Goal: Task Accomplishment & Management: Manage account settings

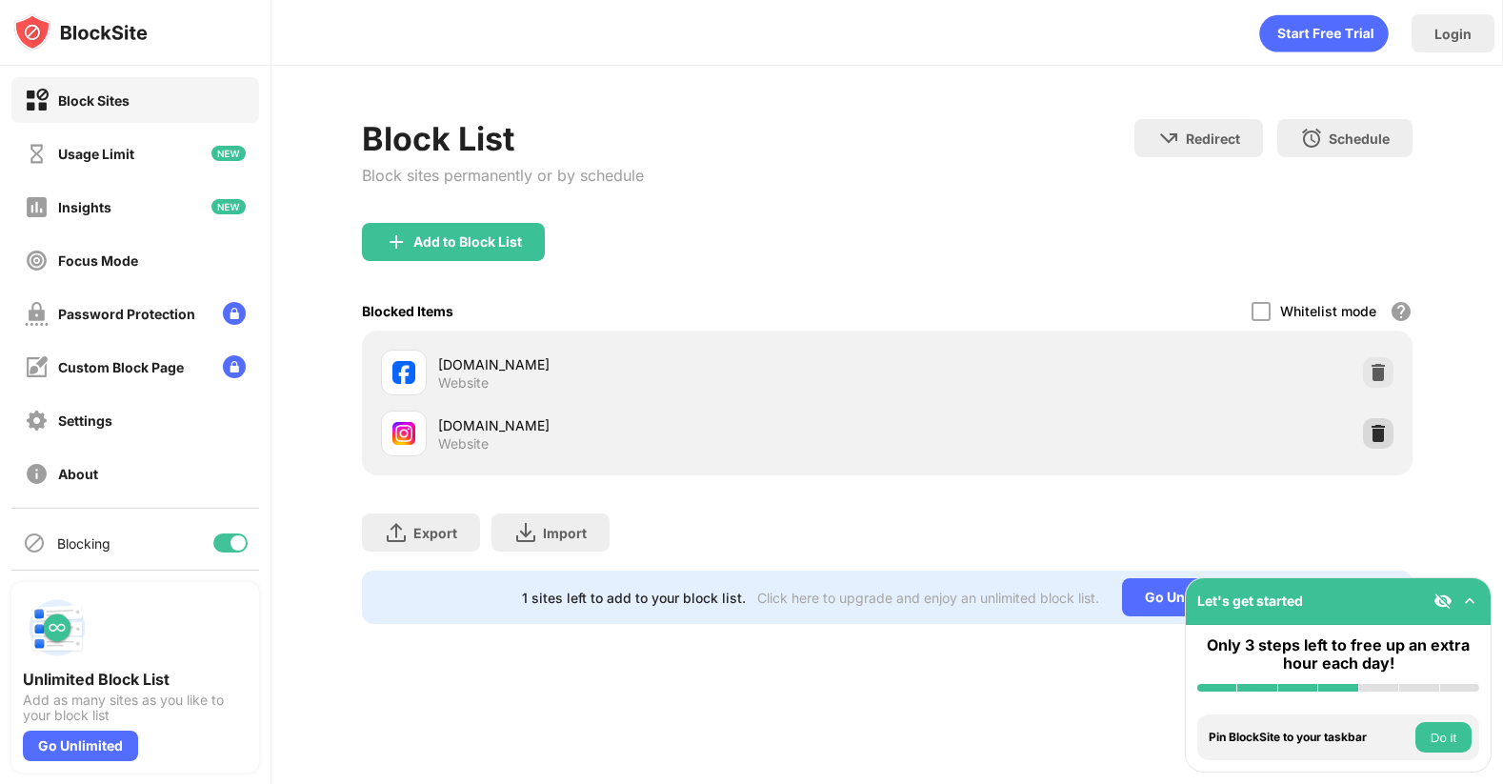
click at [1381, 435] on img at bounding box center [1377, 433] width 19 height 19
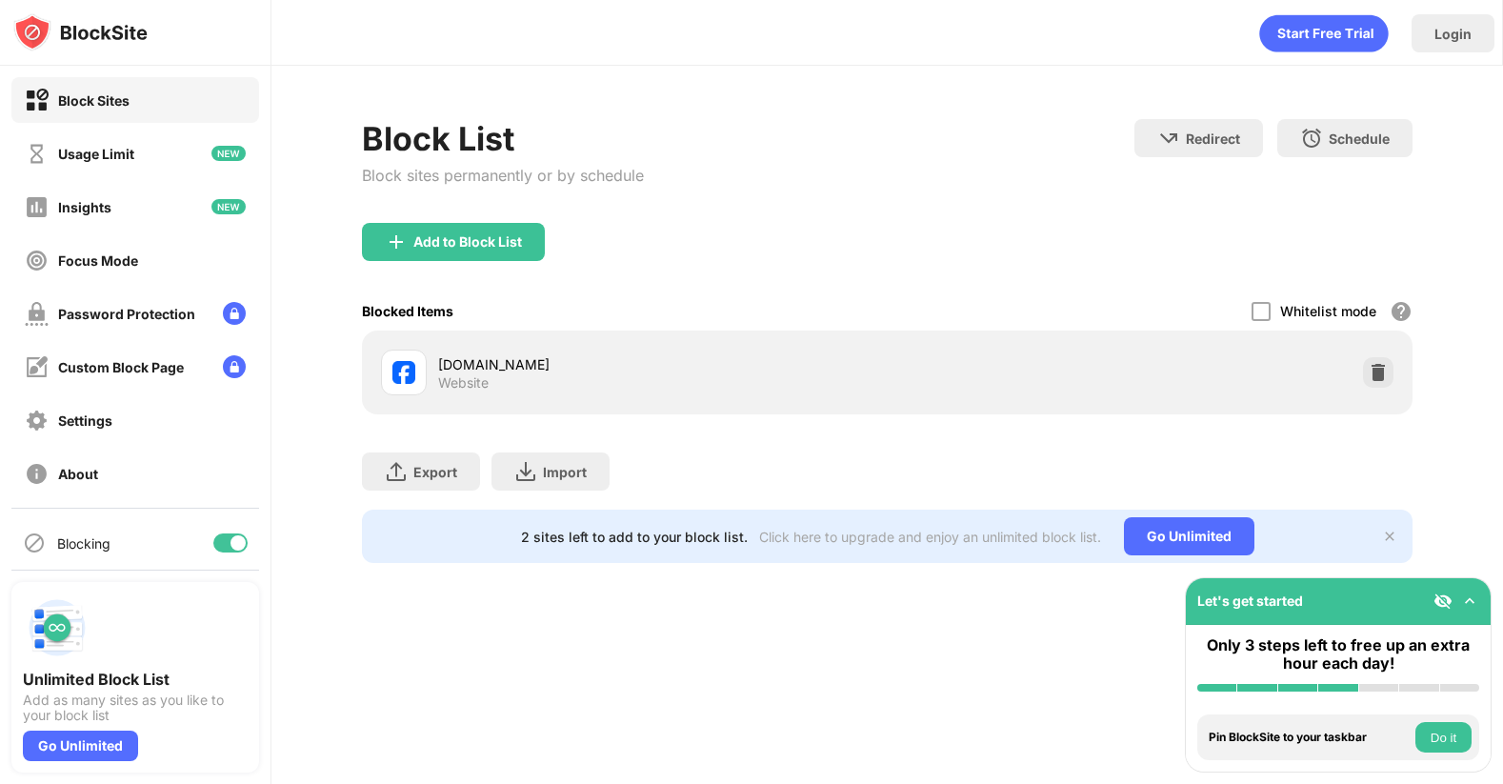
click at [461, 234] on div "Add to Block List" at bounding box center [467, 241] width 109 height 15
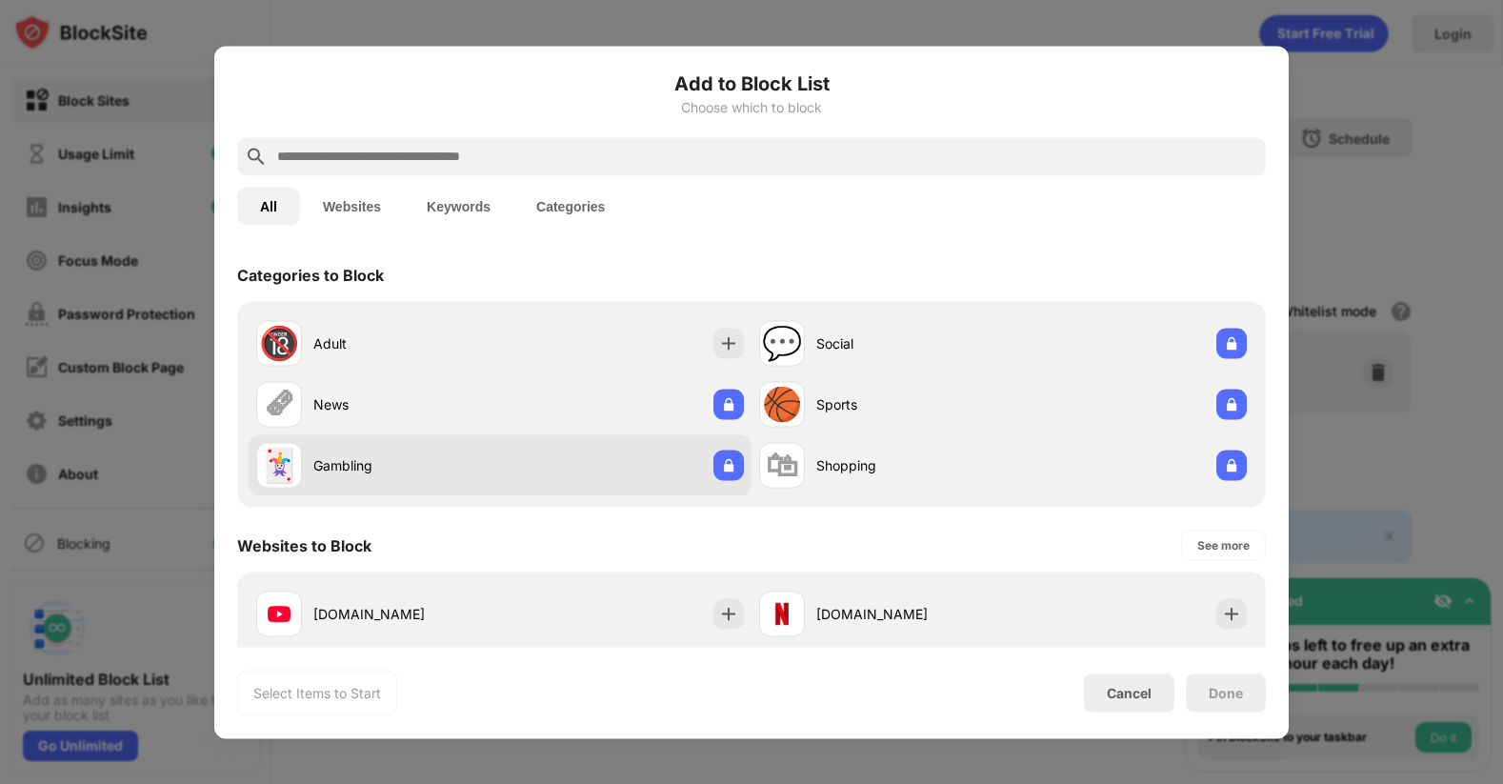
scroll to position [284, 0]
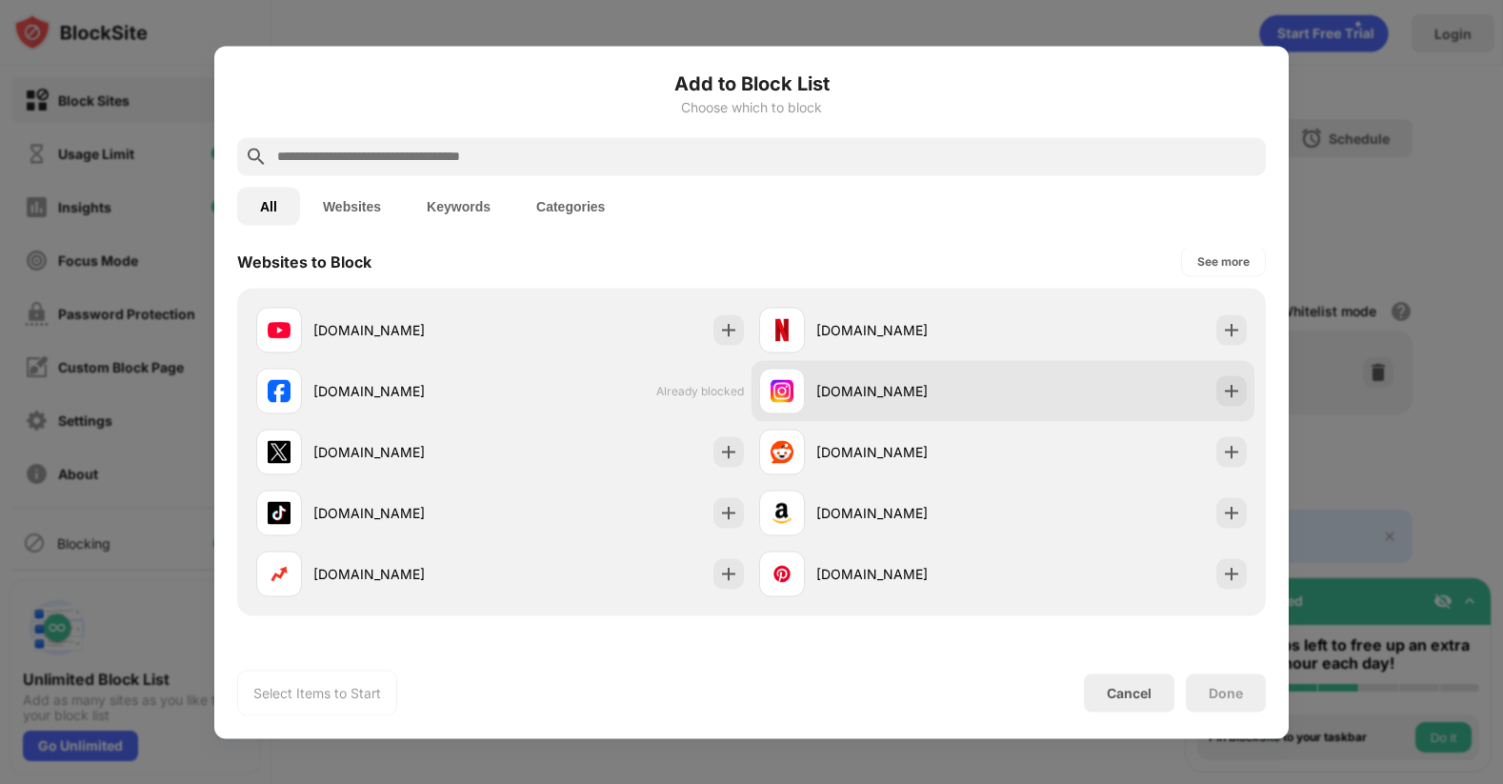
click at [1223, 390] on img at bounding box center [1231, 390] width 19 height 19
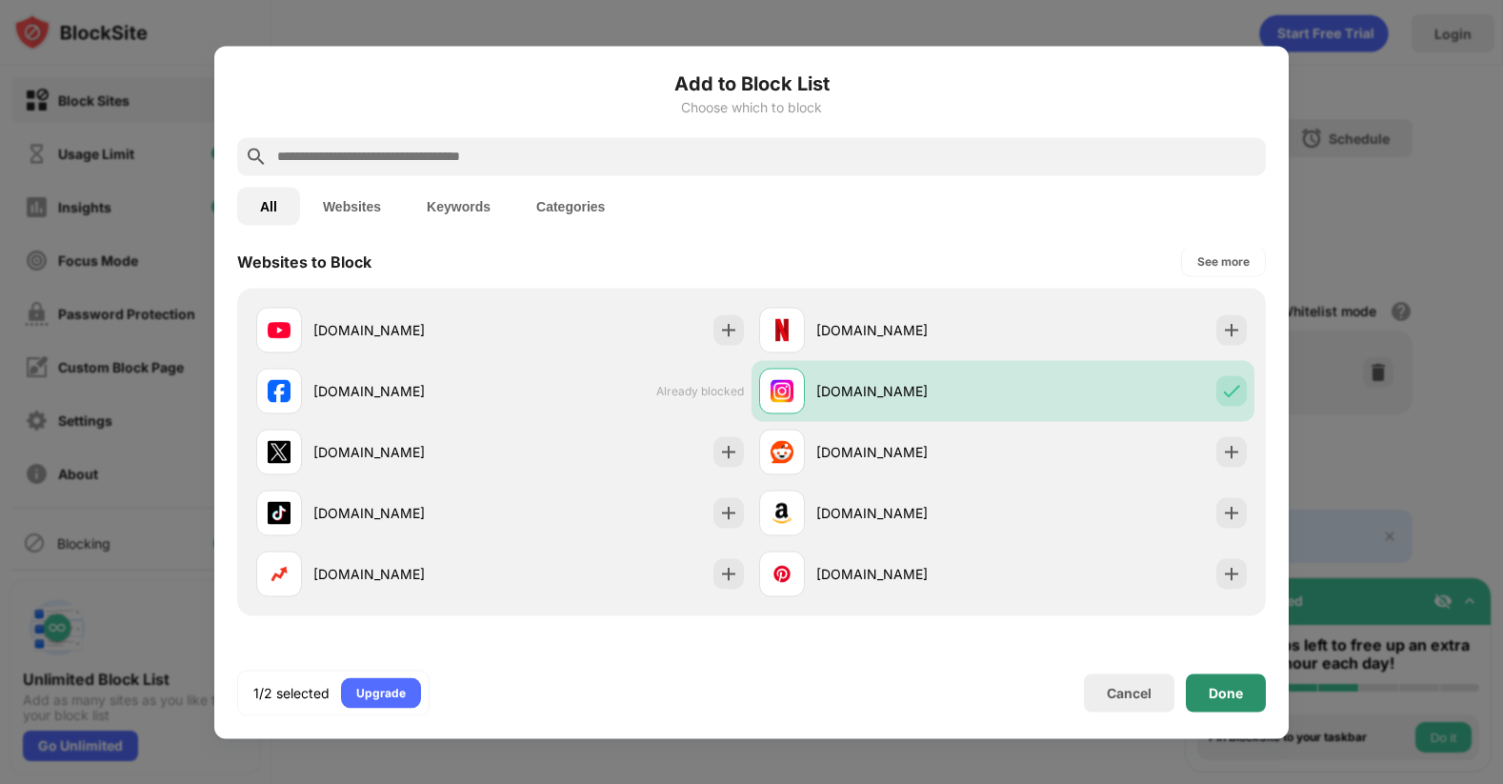
click at [1241, 700] on div "Done" at bounding box center [1226, 692] width 80 height 38
